Goal: Obtain resource: Obtain resource

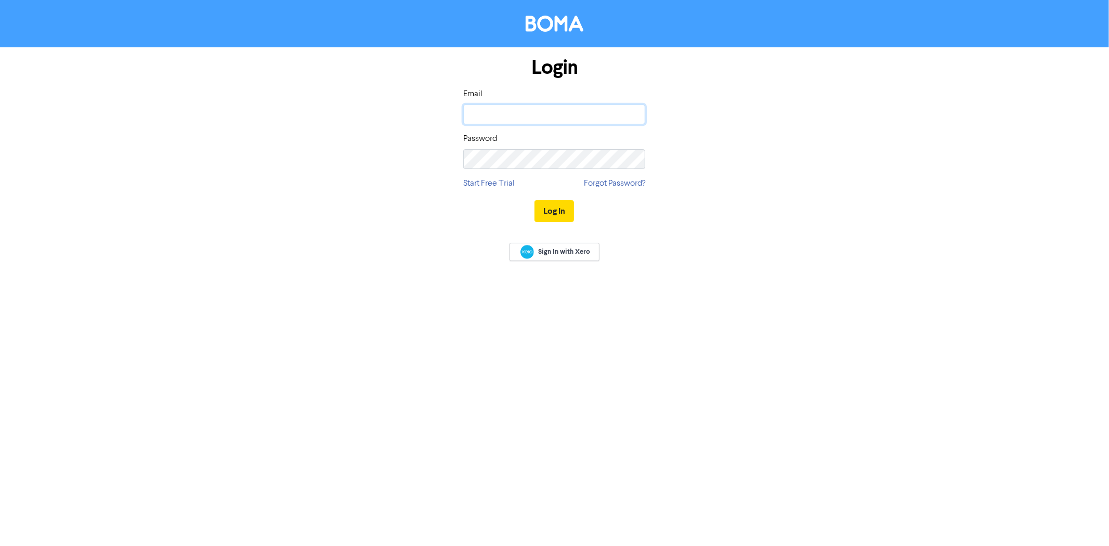
drag, startPoint x: 570, startPoint y: 108, endPoint x: 564, endPoint y: 114, distance: 8.9
click at [570, 108] on input "email" at bounding box center [554, 115] width 182 height 20
type input "[EMAIL_ADDRESS][DOMAIN_NAME]"
click at [535, 200] on button "Log In" at bounding box center [555, 211] width 40 height 22
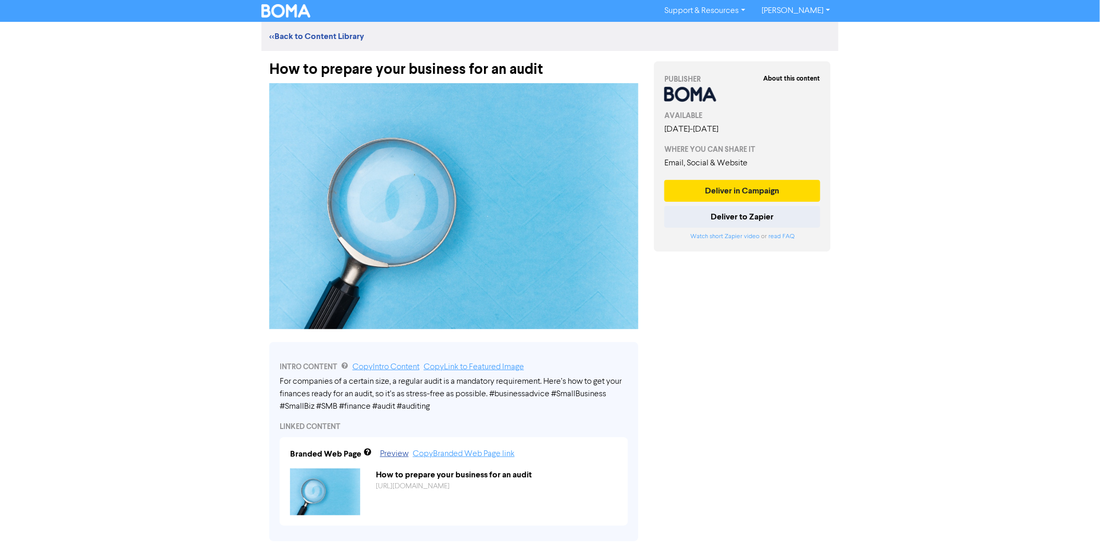
click at [446, 71] on div "How to prepare your business for an audit" at bounding box center [453, 64] width 369 height 27
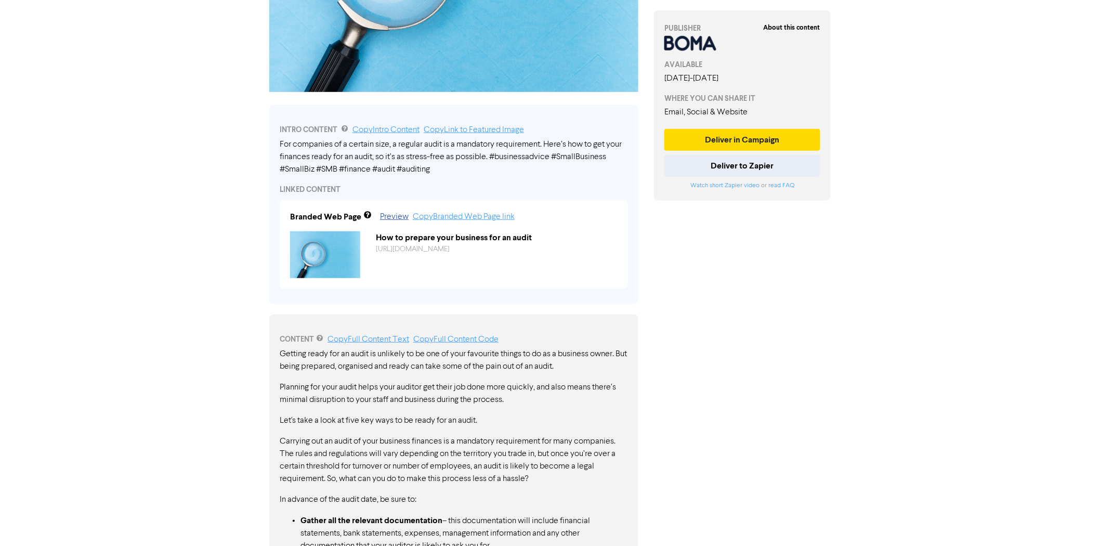
scroll to position [346, 0]
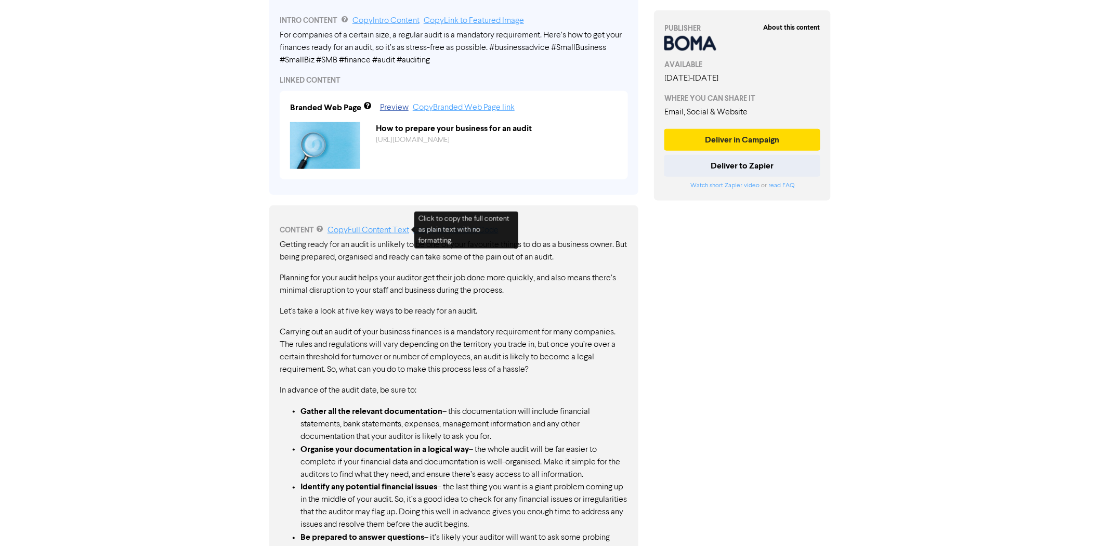
click at [398, 229] on link "Copy Full Content Text" at bounding box center [369, 230] width 82 height 8
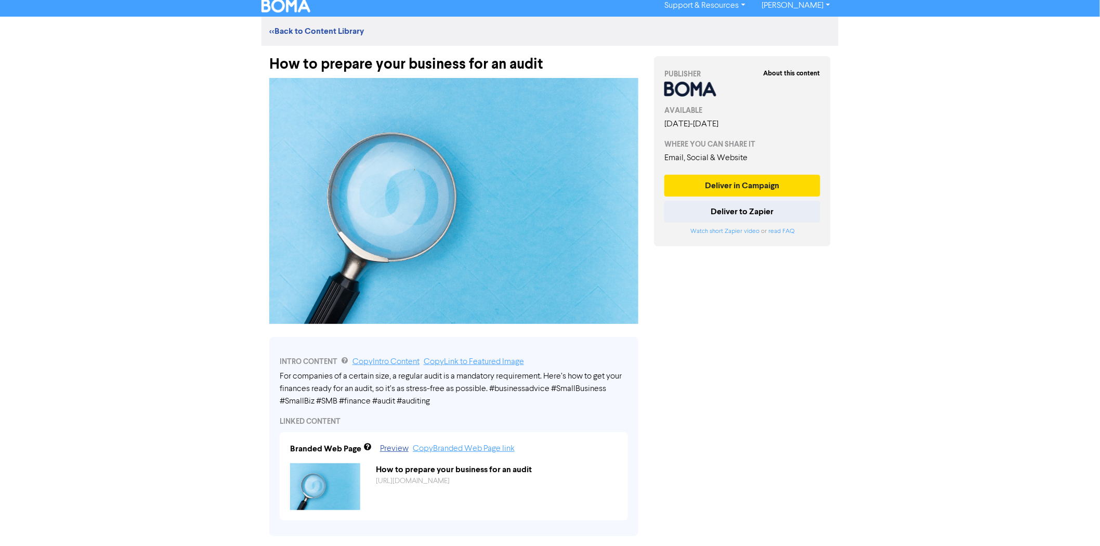
scroll to position [0, 0]
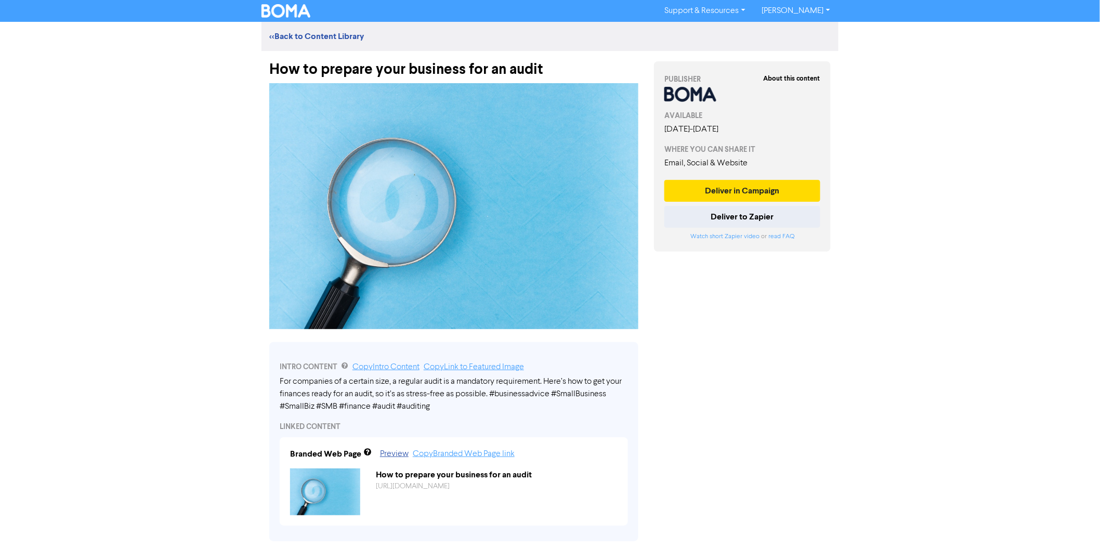
click at [288, 8] on img at bounding box center [286, 11] width 49 height 14
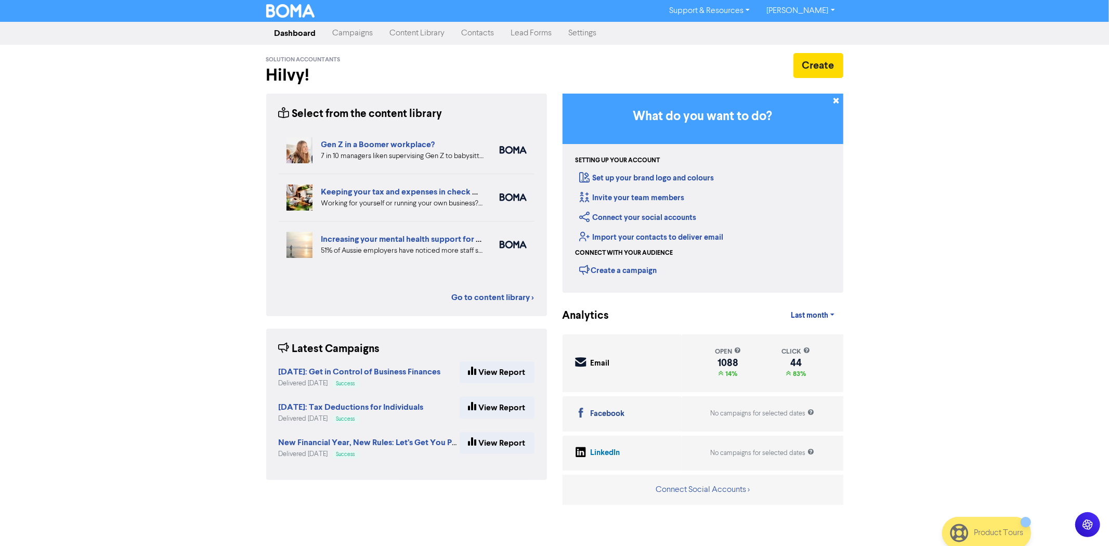
click at [534, 22] on nav "Dashboard Campaigns Content Library Contacts Lead Forms Settings" at bounding box center [554, 33] width 1109 height 23
click at [532, 34] on link "Lead Forms" at bounding box center [532, 33] width 58 height 21
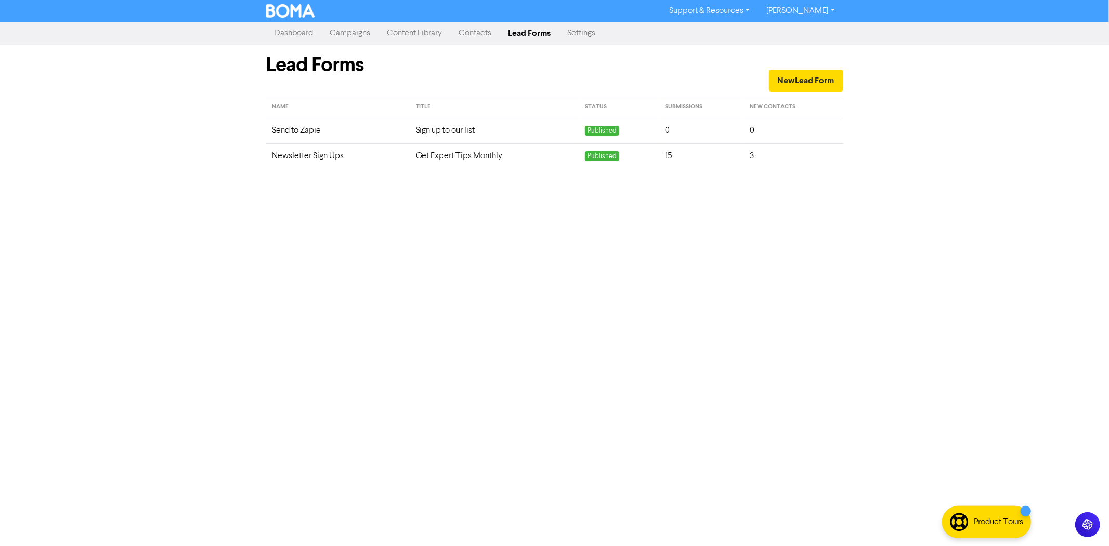
click at [347, 157] on td "Newsletter Sign Ups" at bounding box center [338, 155] width 144 height 25
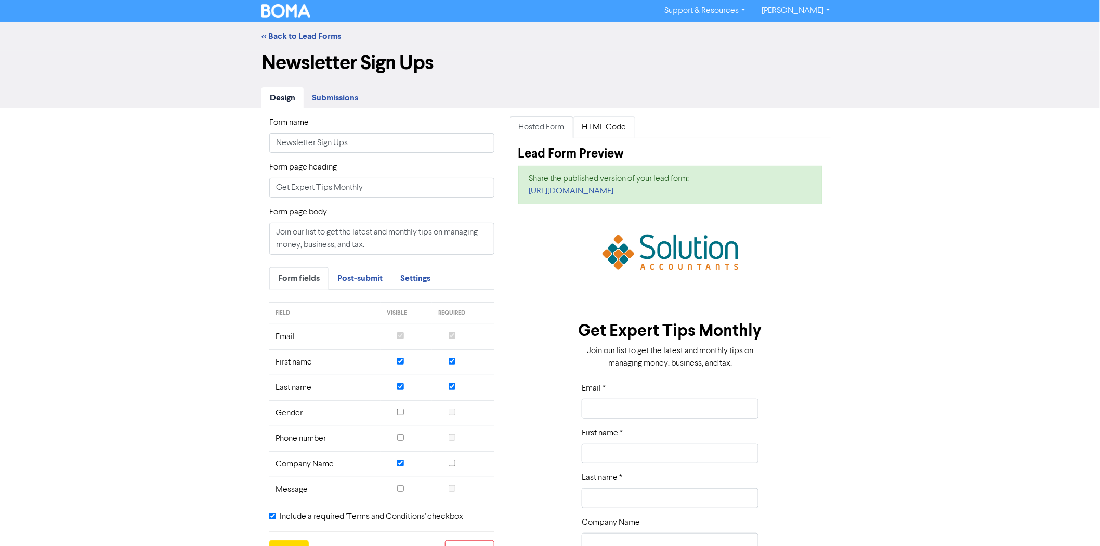
click at [606, 131] on link "HTML Code" at bounding box center [605, 127] width 62 height 22
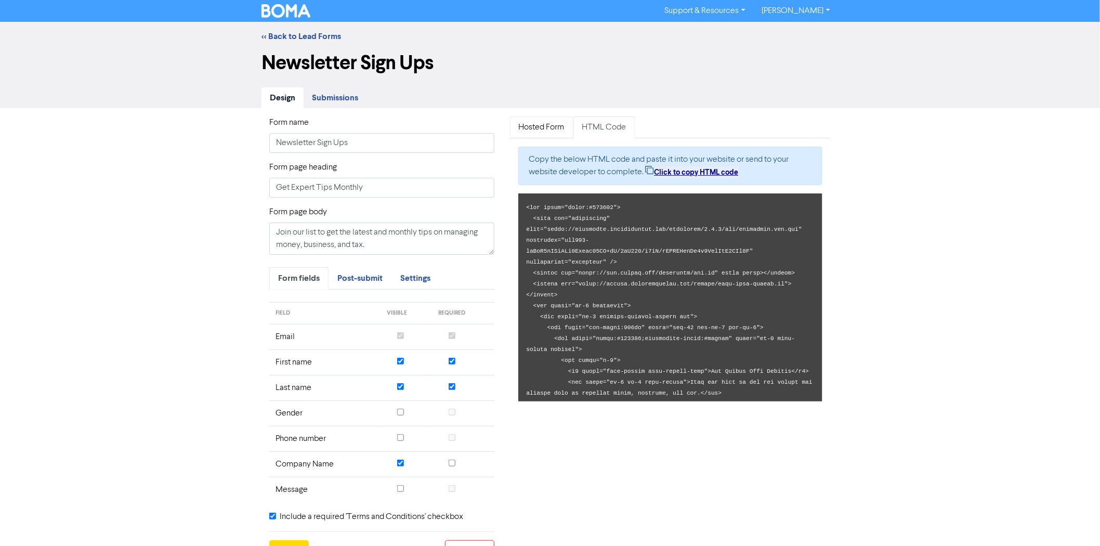
click at [549, 127] on link "Hosted Form" at bounding box center [541, 127] width 63 height 22
